Goal: Task Accomplishment & Management: Manage account settings

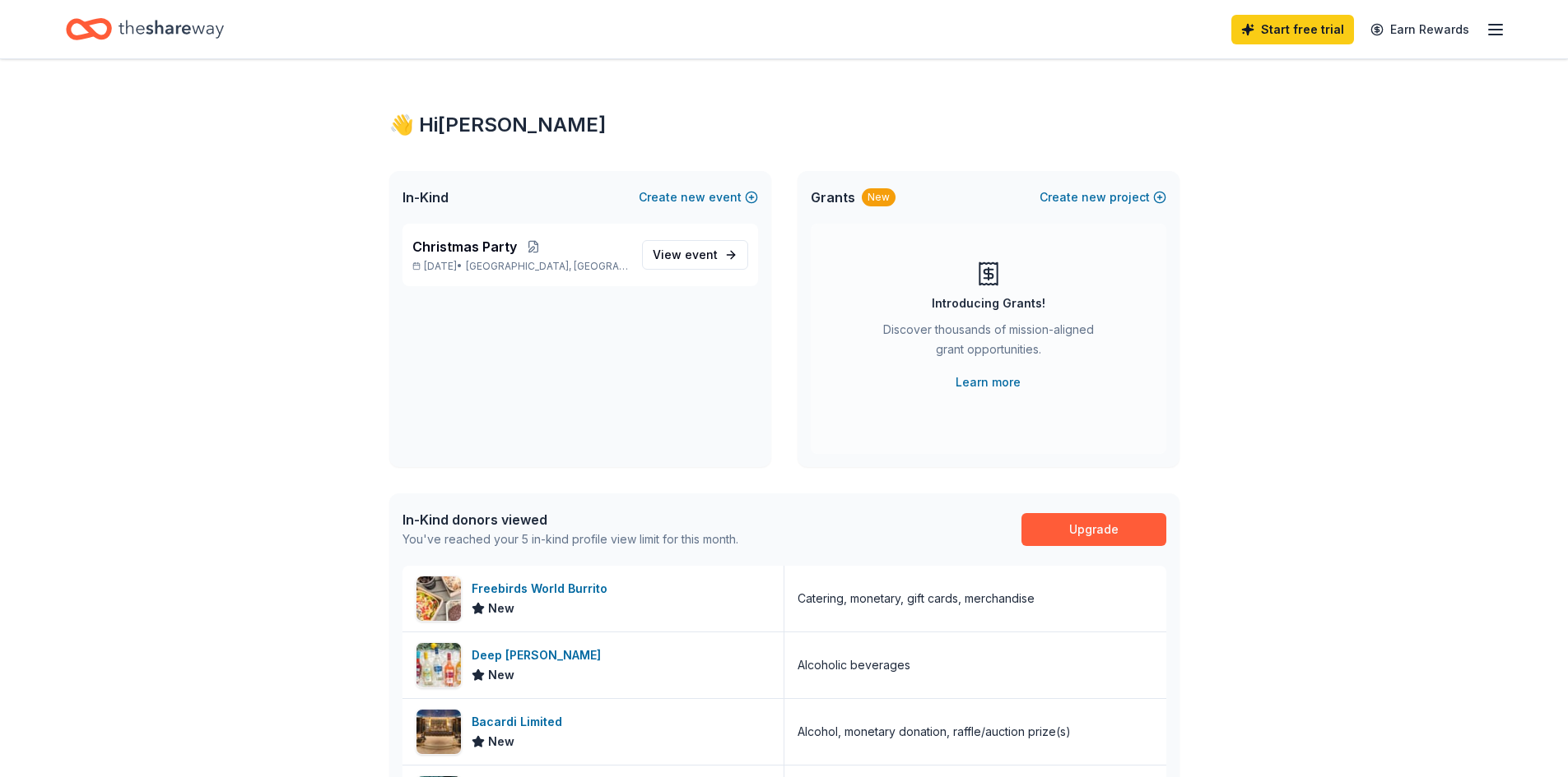
click at [1502, 38] on icon "button" at bounding box center [1495, 30] width 20 height 20
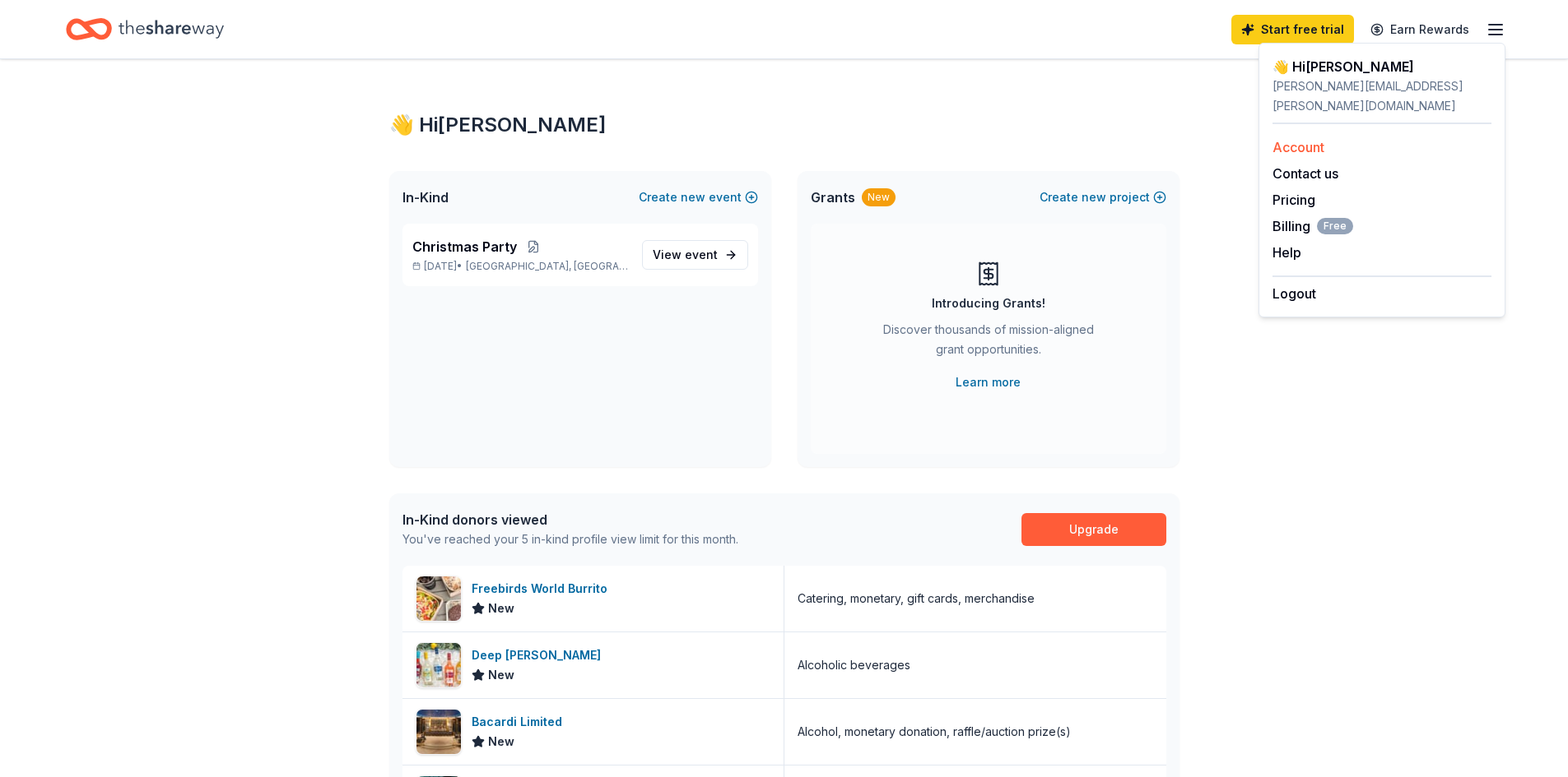
click at [1303, 139] on link "Account" at bounding box center [1299, 147] width 52 height 16
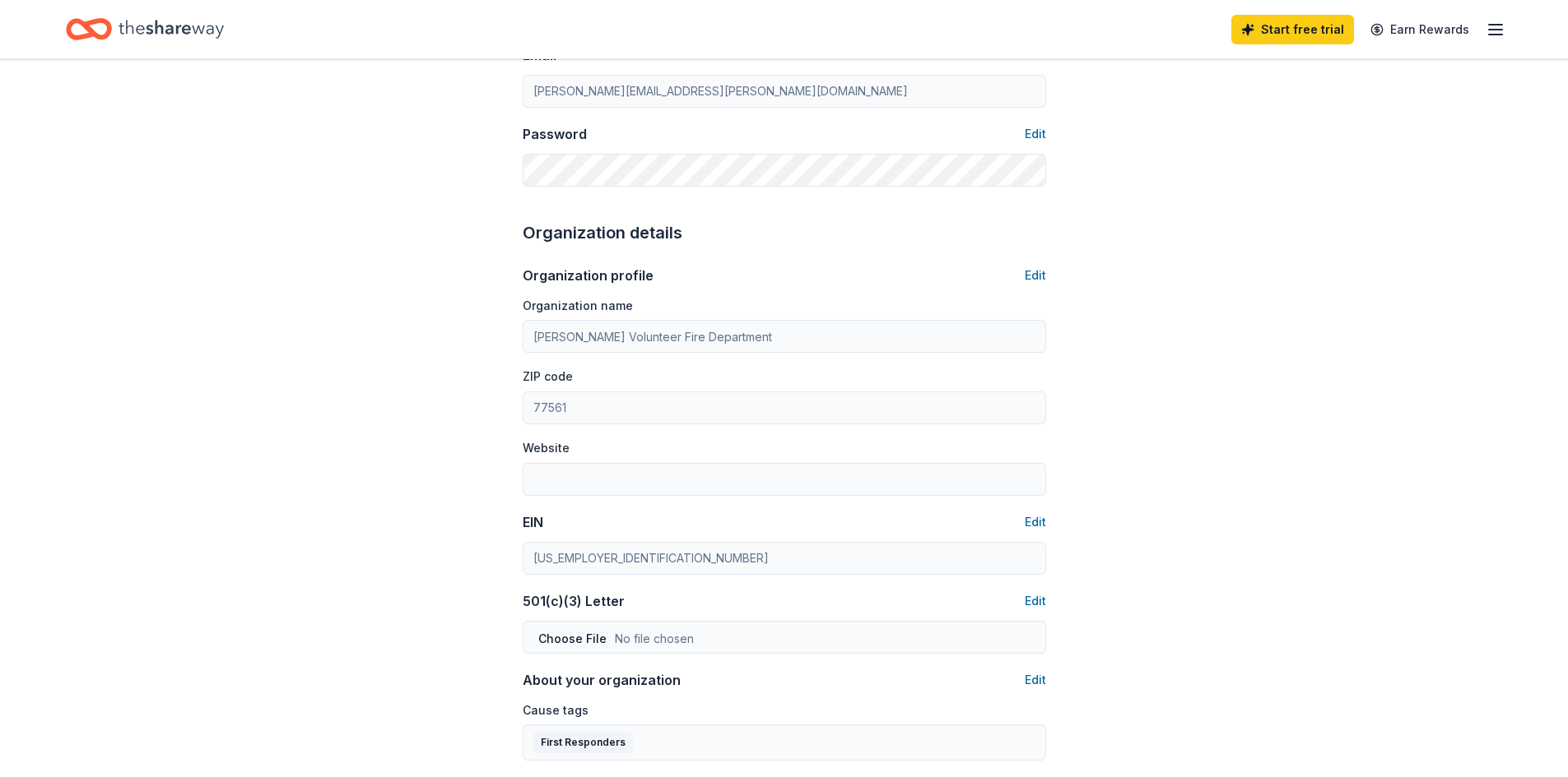
scroll to position [329, 0]
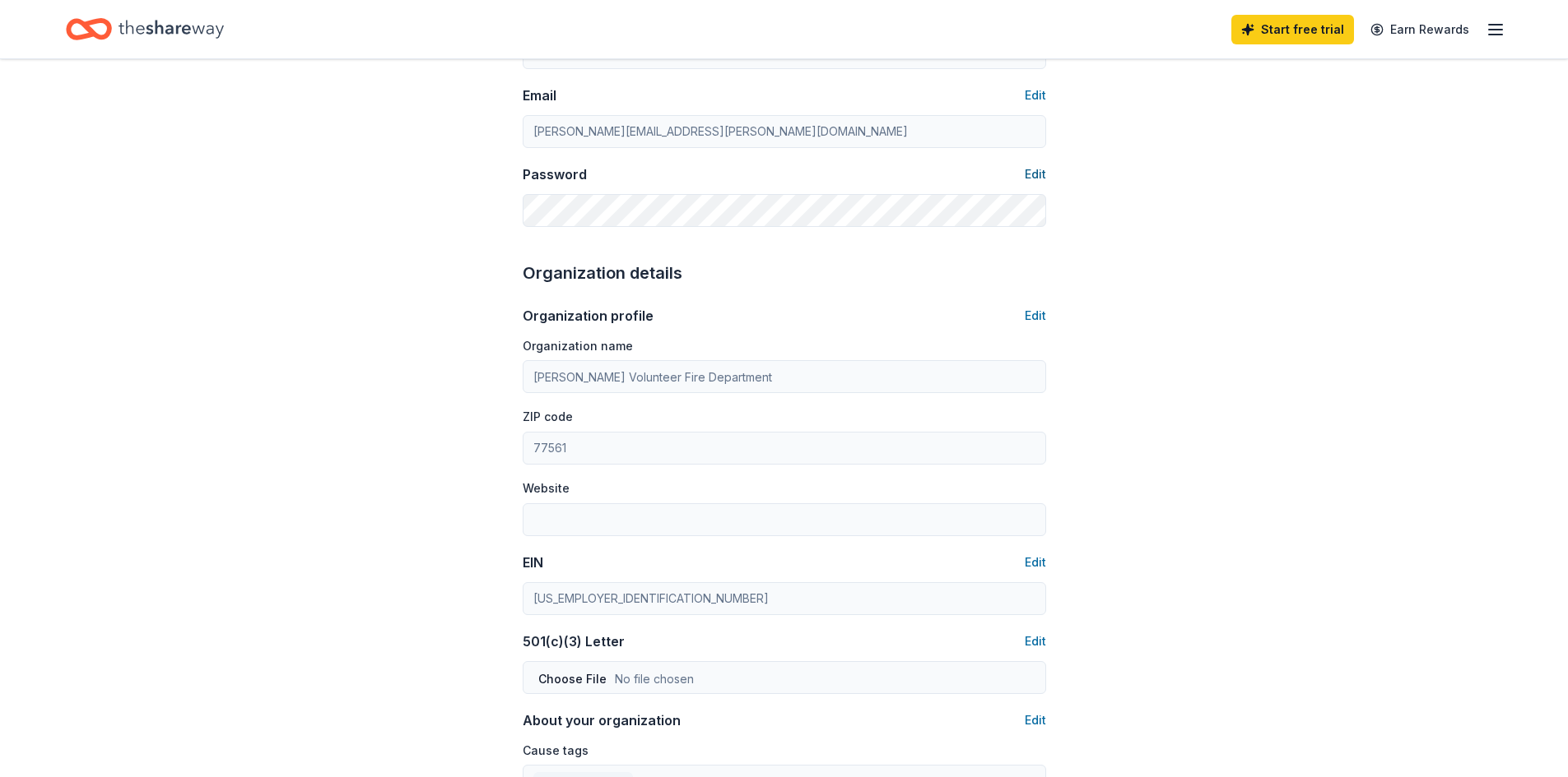
click at [1035, 174] on button "Edit" at bounding box center [1035, 174] width 21 height 20
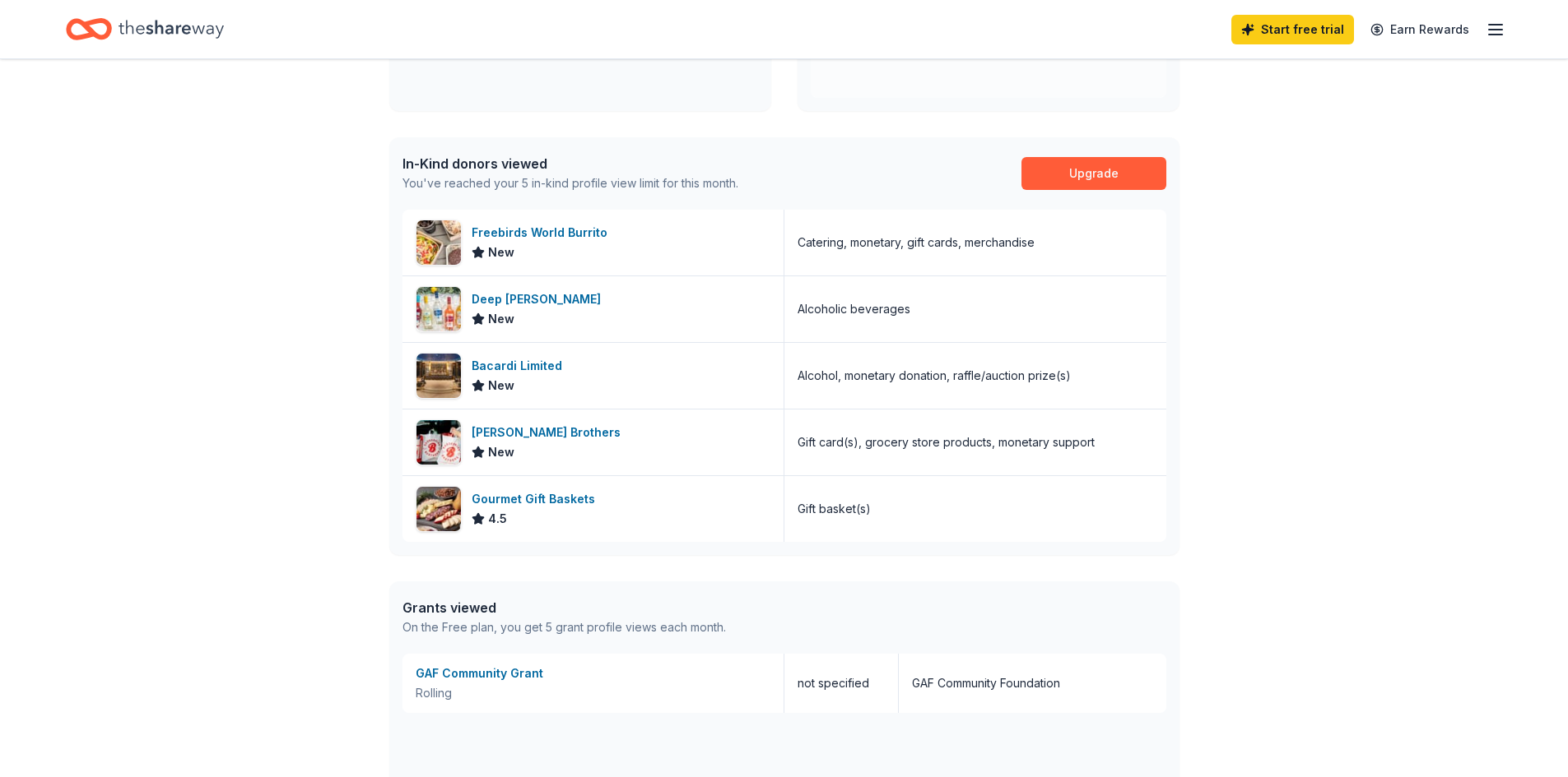
scroll to position [3, 0]
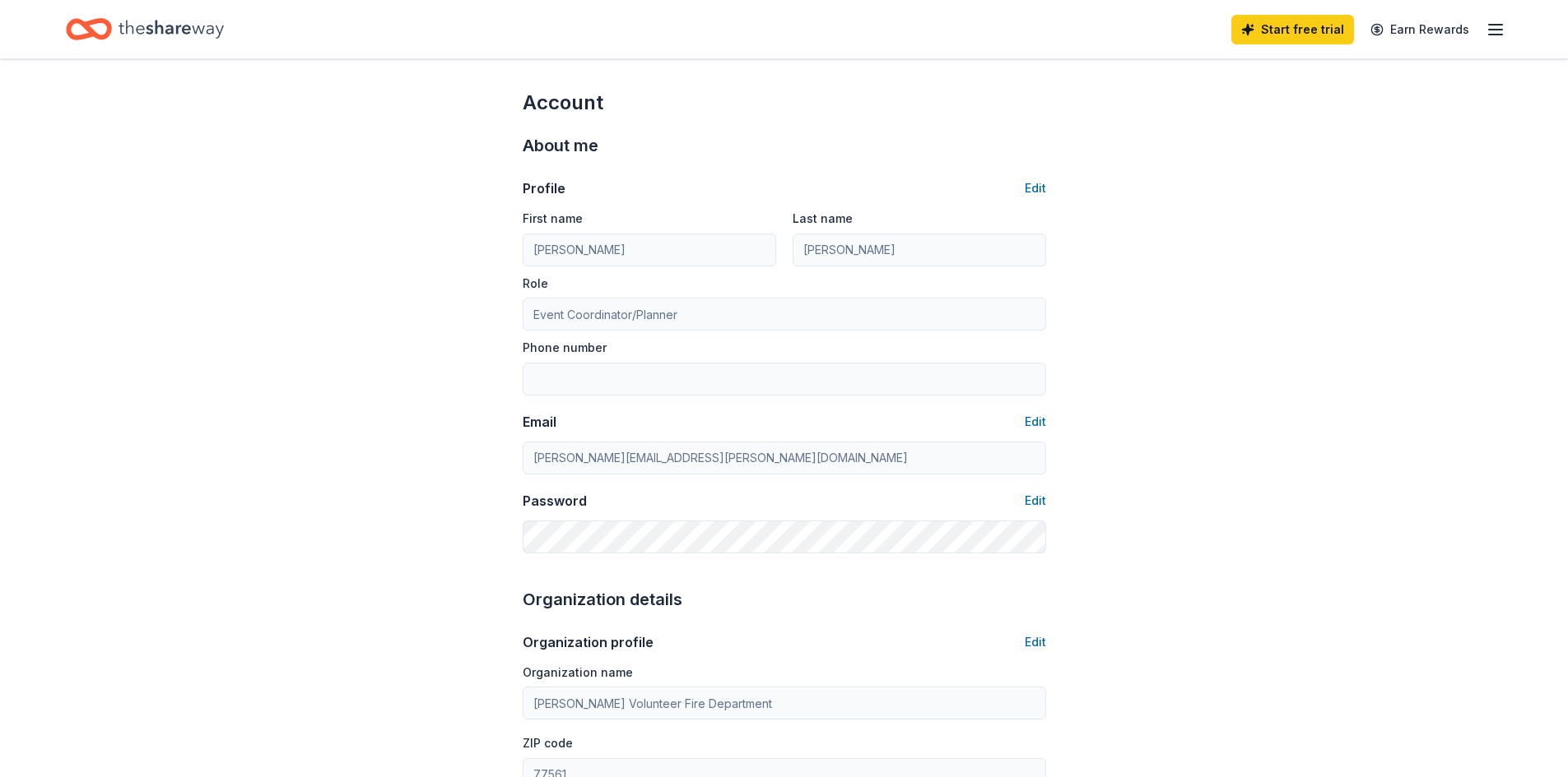
scroll to position [329, 0]
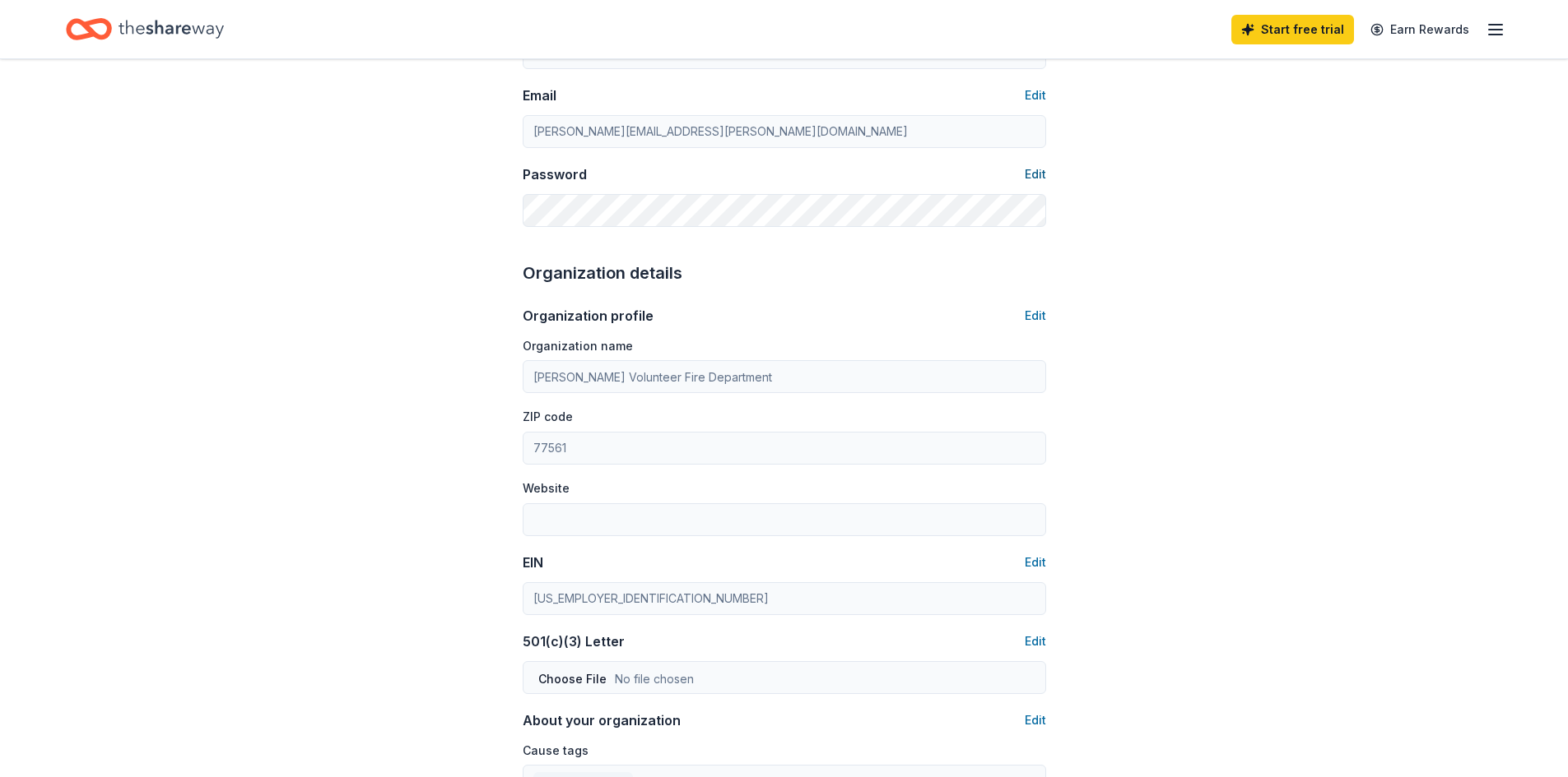
click at [1037, 179] on button "Edit" at bounding box center [1035, 174] width 21 height 20
